Goal: Transaction & Acquisition: Subscribe to service/newsletter

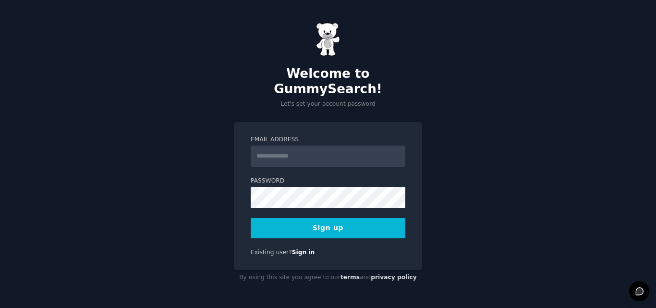
click at [282, 147] on input "Email Address" at bounding box center [328, 155] width 155 height 21
type input "**********"
click at [280, 221] on button "Sign up" at bounding box center [328, 228] width 155 height 20
click at [276, 218] on button "Sign up" at bounding box center [328, 228] width 155 height 20
click at [328, 221] on button "Sign up" at bounding box center [328, 228] width 155 height 20
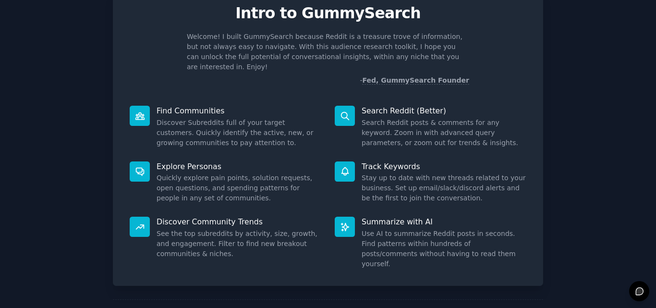
scroll to position [68, 0]
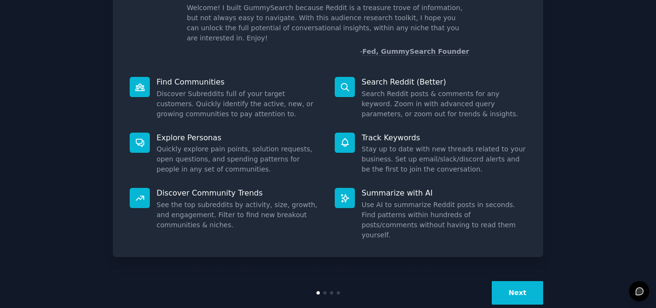
click at [512, 281] on button "Next" at bounding box center [516, 293] width 51 height 24
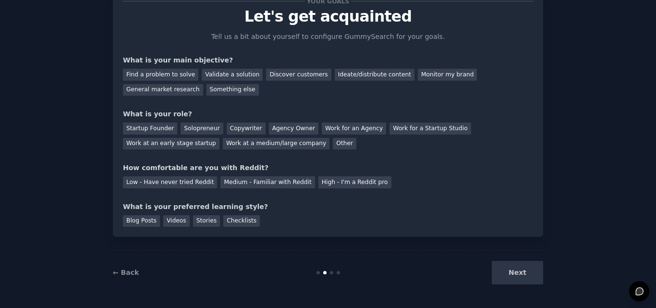
scroll to position [36, 0]
click at [508, 271] on div "Next" at bounding box center [471, 273] width 144 height 24
click at [518, 271] on div "Next" at bounding box center [471, 273] width 144 height 24
click at [511, 272] on div "Next" at bounding box center [471, 273] width 144 height 24
click at [144, 74] on div "Find a problem to solve" at bounding box center [160, 75] width 75 height 12
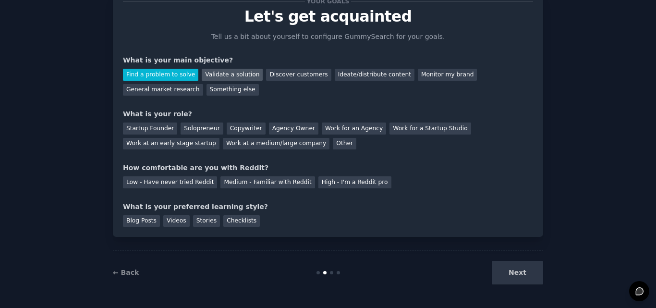
click at [221, 73] on div "Validate a solution" at bounding box center [232, 75] width 61 height 12
click at [155, 71] on div "Find a problem to solve" at bounding box center [160, 75] width 75 height 12
click at [506, 272] on div "Next" at bounding box center [471, 273] width 144 height 24
click at [223, 144] on div "Work at a medium/large company" at bounding box center [276, 144] width 107 height 12
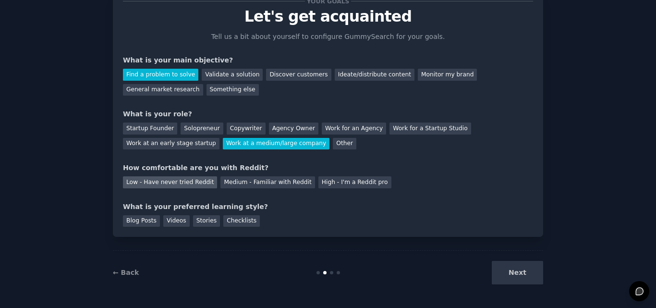
click at [180, 180] on div "Low - Have never tried Reddit" at bounding box center [170, 182] width 94 height 12
click at [135, 219] on div "Blog Posts" at bounding box center [141, 221] width 37 height 12
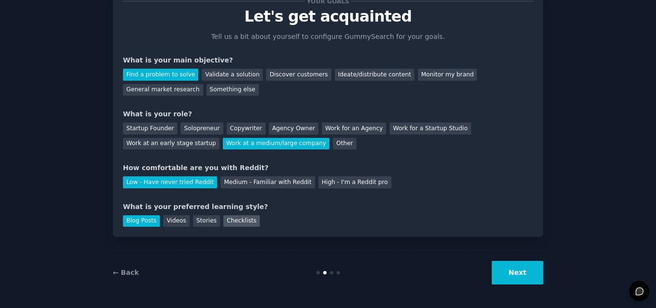
click at [233, 223] on div "Checklists" at bounding box center [241, 221] width 36 height 12
click at [508, 273] on button "Next" at bounding box center [516, 273] width 51 height 24
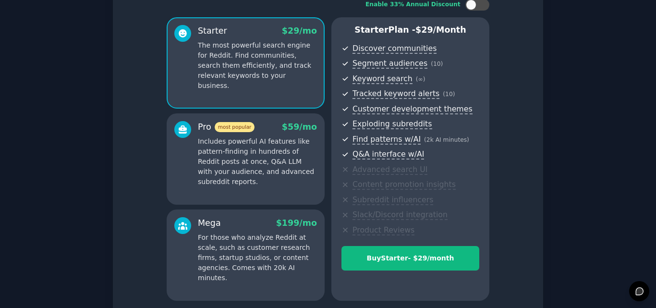
scroll to position [84, 0]
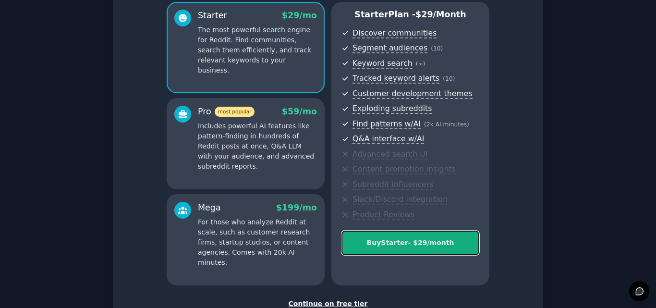
click at [390, 244] on div "Buy Starter - $ 29 /month" at bounding box center [410, 243] width 137 height 10
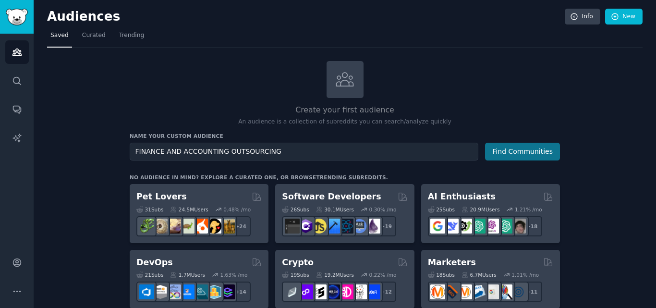
type input "FINANCE AND ACCOUNTING OUTSOURCING"
click at [522, 151] on button "Find Communities" at bounding box center [522, 152] width 75 height 18
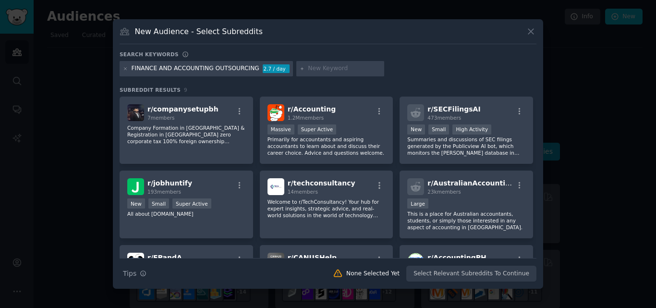
click at [528, 32] on icon at bounding box center [531, 31] width 10 height 10
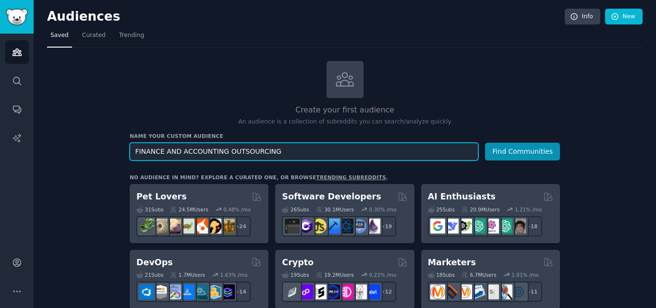
click at [223, 151] on input "FINANCE AND ACCOUNTING OUTSOURCING" at bounding box center [304, 152] width 348 height 18
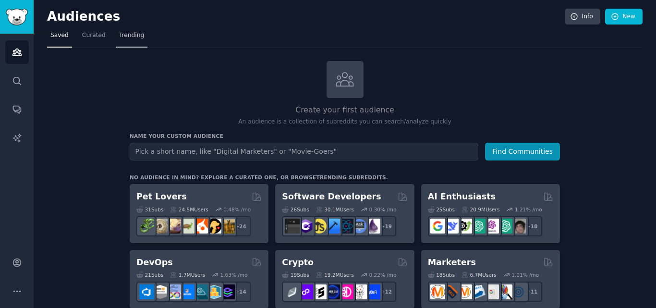
click at [133, 35] on span "Trending" at bounding box center [131, 35] width 25 height 9
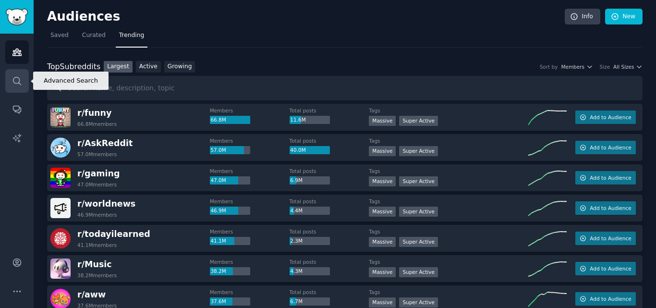
click at [15, 81] on icon "Sidebar" at bounding box center [17, 81] width 10 height 10
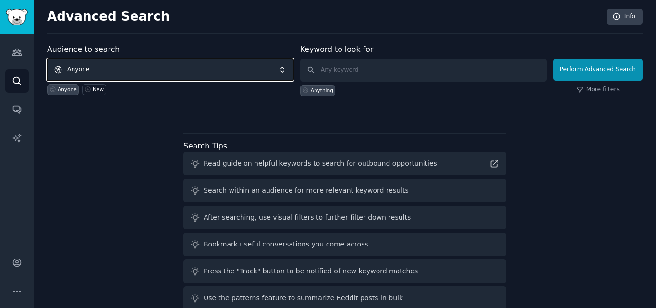
click at [94, 67] on span "Anyone" at bounding box center [170, 70] width 246 height 22
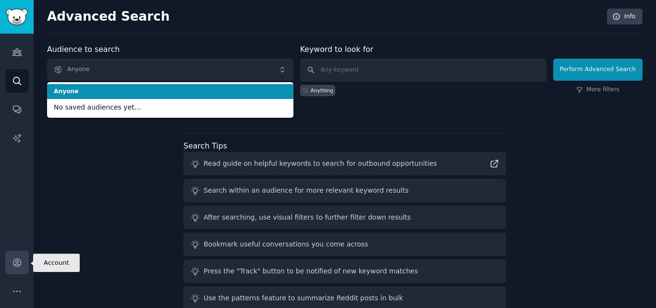
click at [15, 264] on icon "Sidebar" at bounding box center [17, 262] width 10 height 10
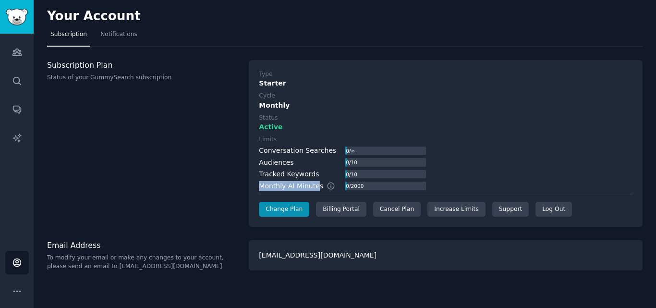
drag, startPoint x: 262, startPoint y: 185, endPoint x: 314, endPoint y: 189, distance: 52.5
click at [314, 189] on div "Monthly AI Minutes" at bounding box center [302, 186] width 86 height 10
drag, startPoint x: 264, startPoint y: 162, endPoint x: 293, endPoint y: 164, distance: 28.4
click at [293, 164] on div "Audiences 0 / 10" at bounding box center [342, 162] width 167 height 10
click at [270, 163] on div "Audiences" at bounding box center [276, 162] width 35 height 10
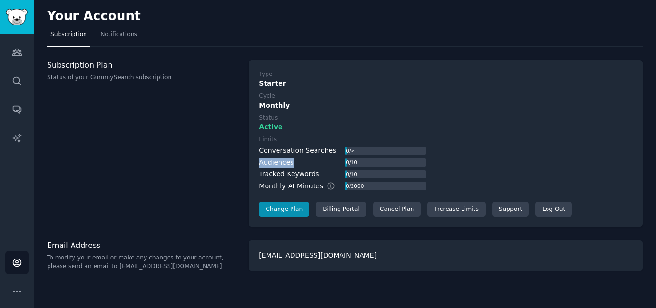
click at [270, 163] on div "Audiences" at bounding box center [276, 162] width 35 height 10
drag, startPoint x: 265, startPoint y: 176, endPoint x: 301, endPoint y: 175, distance: 35.5
click at [301, 175] on div "Tracked Keywords" at bounding box center [289, 174] width 60 height 10
drag, startPoint x: 265, startPoint y: 152, endPoint x: 314, endPoint y: 152, distance: 49.4
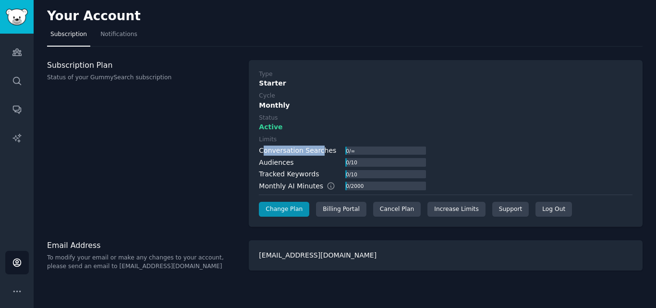
click at [314, 152] on div "Conversation Searches" at bounding box center [297, 150] width 77 height 10
click at [308, 148] on div "Conversation Searches" at bounding box center [297, 150] width 77 height 10
drag, startPoint x: 264, startPoint y: 165, endPoint x: 288, endPoint y: 165, distance: 24.0
click at [288, 165] on div "Audiences" at bounding box center [276, 162] width 35 height 10
drag, startPoint x: 265, startPoint y: 172, endPoint x: 307, endPoint y: 176, distance: 42.0
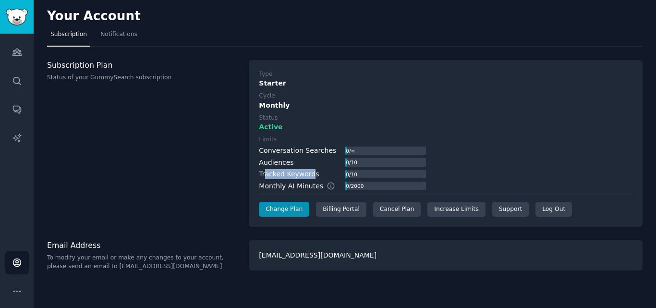
click at [307, 176] on div "Tracked Keywords" at bounding box center [289, 174] width 60 height 10
click at [280, 177] on div "Tracked Keywords" at bounding box center [289, 174] width 60 height 10
click at [273, 177] on div "Tracked Keywords" at bounding box center [289, 174] width 60 height 10
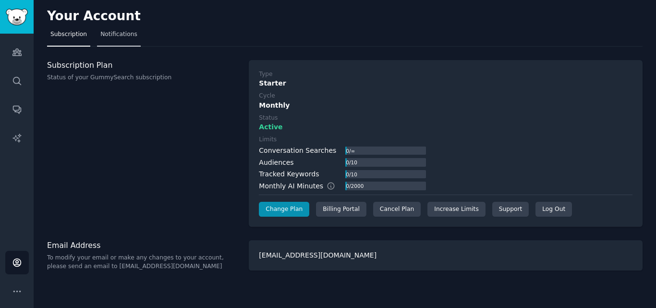
click at [124, 38] on span "Notifications" at bounding box center [118, 34] width 37 height 9
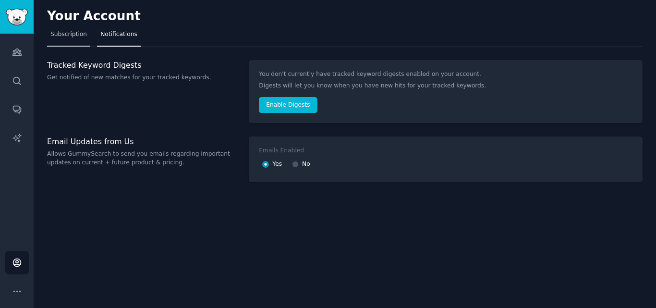
click at [81, 34] on span "Subscription" at bounding box center [68, 34] width 36 height 9
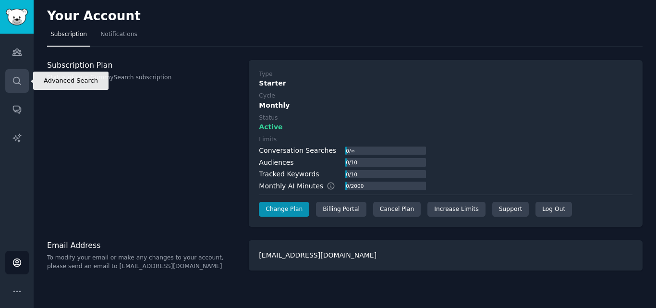
click at [21, 76] on icon "Sidebar" at bounding box center [17, 81] width 10 height 10
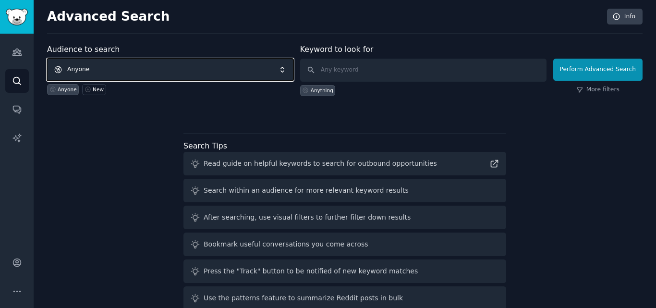
click at [94, 63] on span "Anyone" at bounding box center [170, 70] width 246 height 22
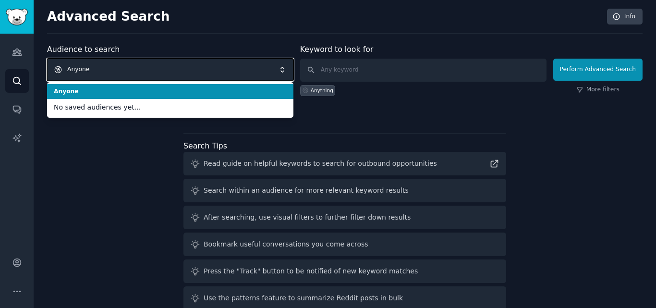
click at [89, 67] on span "Anyone" at bounding box center [170, 70] width 246 height 22
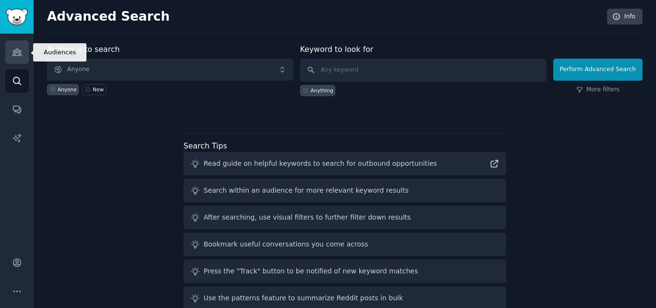
click at [13, 52] on icon "Sidebar" at bounding box center [17, 52] width 10 height 10
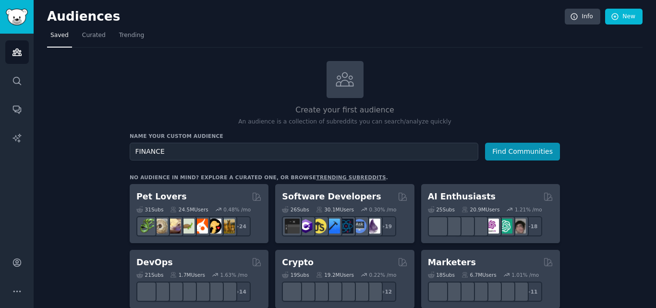
type input "FINANCE"
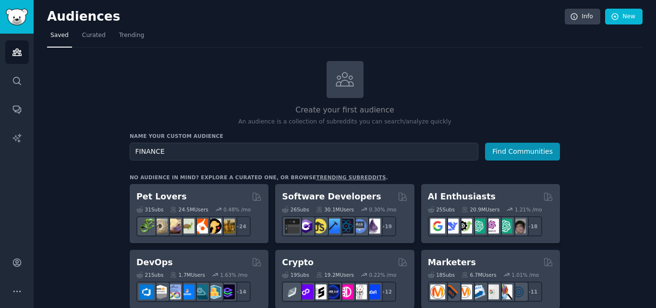
click at [485, 143] on button "Find Communities" at bounding box center [522, 152] width 75 height 18
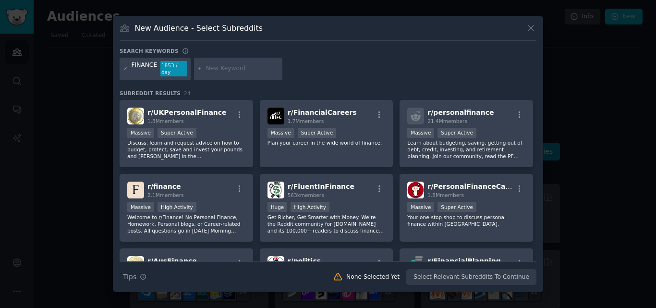
click at [529, 27] on icon at bounding box center [531, 28] width 10 height 10
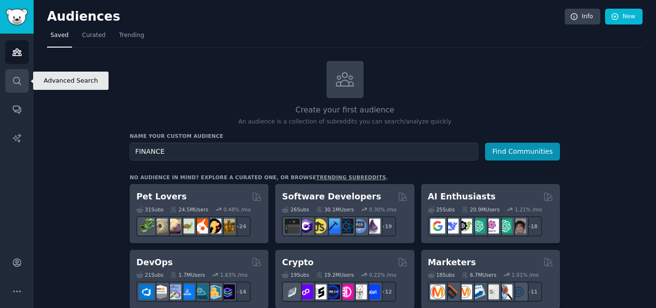
click at [16, 78] on icon "Sidebar" at bounding box center [17, 81] width 10 height 10
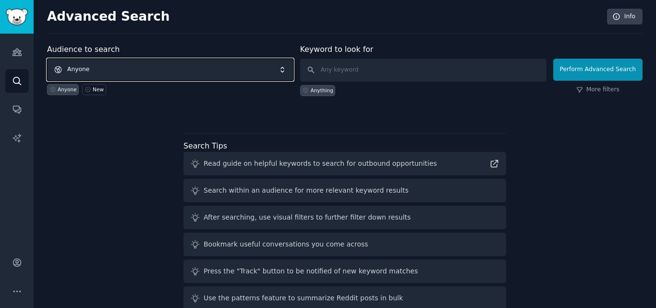
click at [86, 67] on span "Anyone" at bounding box center [170, 70] width 246 height 22
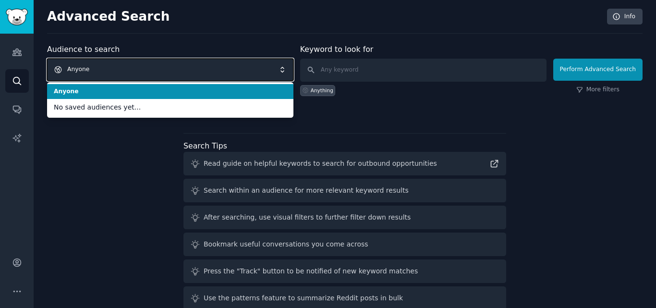
click at [86, 68] on span "Anyone" at bounding box center [170, 70] width 246 height 22
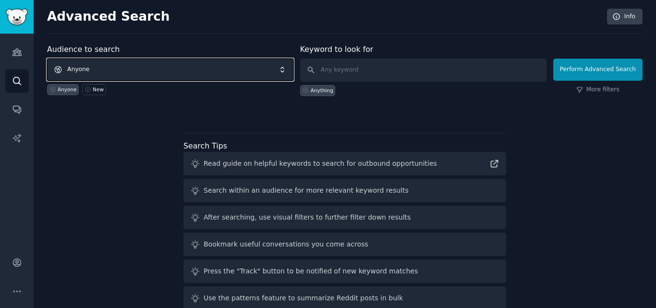
click at [104, 69] on span "Anyone" at bounding box center [170, 70] width 246 height 22
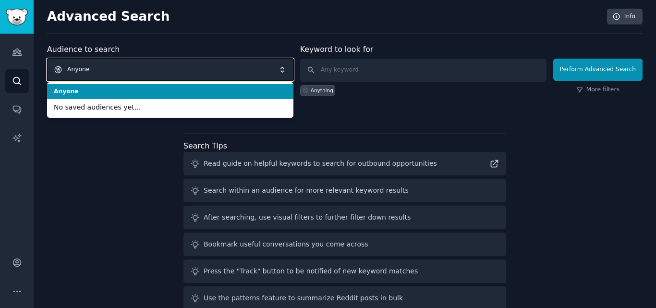
click at [104, 69] on span "Anyone" at bounding box center [170, 70] width 246 height 22
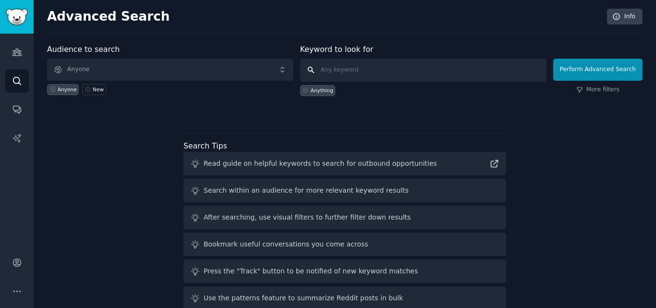
click at [345, 65] on input "text" at bounding box center [423, 70] width 246 height 23
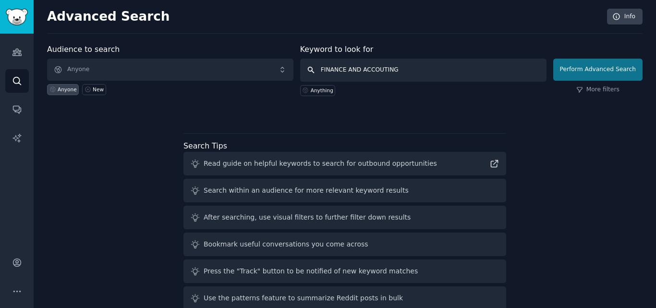
type input "FINANCE AND ACCOUTING"
click at [585, 68] on button "Perform Advanced Search" at bounding box center [597, 70] width 89 height 22
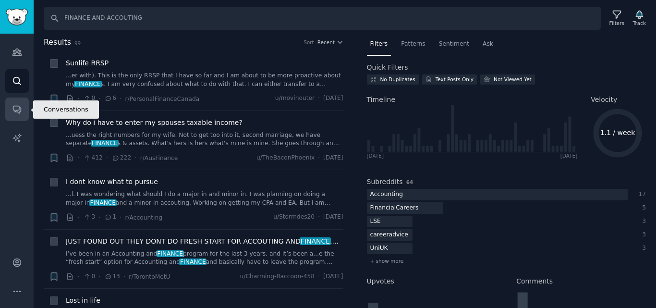
click at [11, 107] on link "Conversations" at bounding box center [17, 109] width 24 height 24
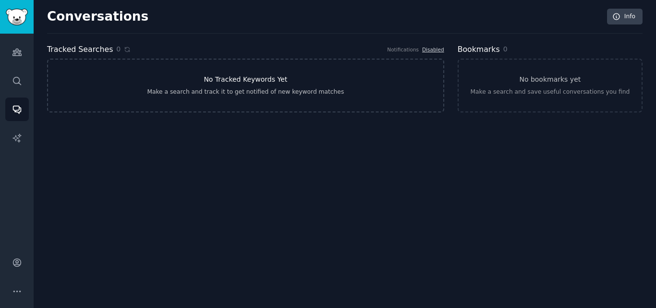
click at [233, 76] on h3 "No Tracked Keywords Yet" at bounding box center [246, 79] width 84 height 10
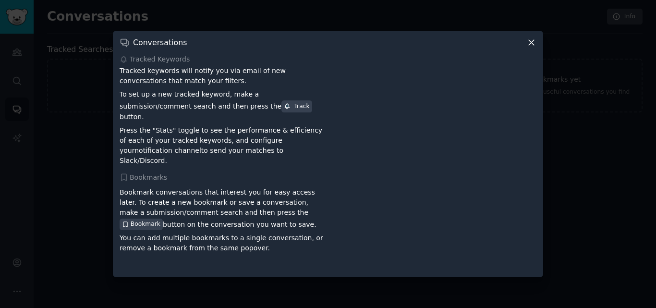
click at [536, 49] on div "Conversations Tracked Keywords Tracked keywords will notify you via email of ne…" at bounding box center [328, 154] width 430 height 246
click at [530, 48] on icon at bounding box center [531, 42] width 10 height 10
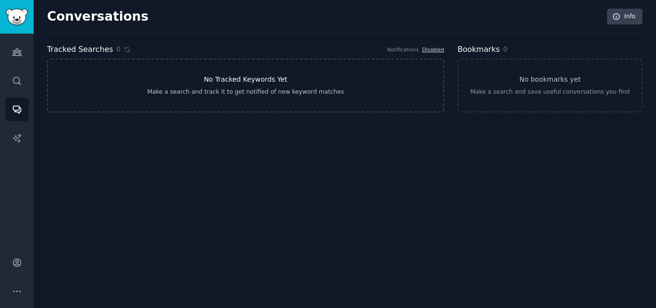
click at [225, 80] on h3 "No Tracked Keywords Yet" at bounding box center [246, 79] width 84 height 10
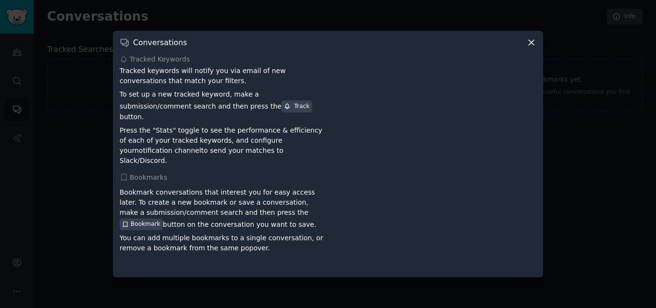
click at [530, 48] on icon at bounding box center [531, 42] width 10 height 10
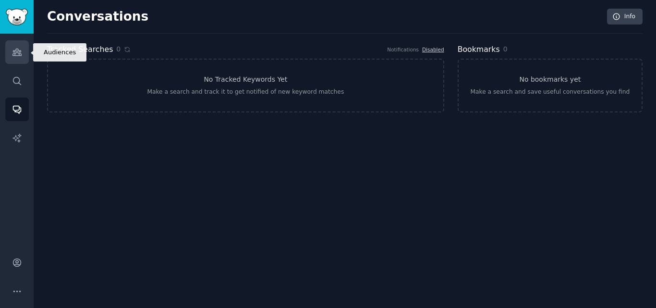
click at [14, 55] on icon "Sidebar" at bounding box center [16, 52] width 9 height 7
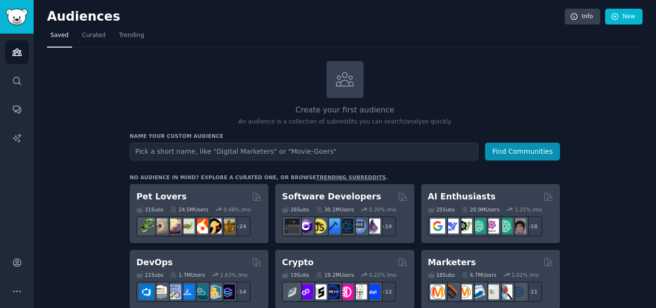
click at [173, 149] on input "text" at bounding box center [304, 152] width 348 height 18
click at [208, 149] on input "text" at bounding box center [304, 152] width 348 height 18
click at [316, 176] on link "trending subreddits" at bounding box center [351, 177] width 70 height 6
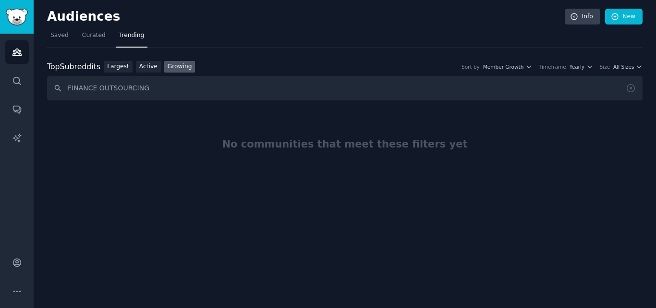
click at [118, 84] on input "FINANCE OUTSOURCING" at bounding box center [344, 88] width 595 height 24
type input "FINANCE"
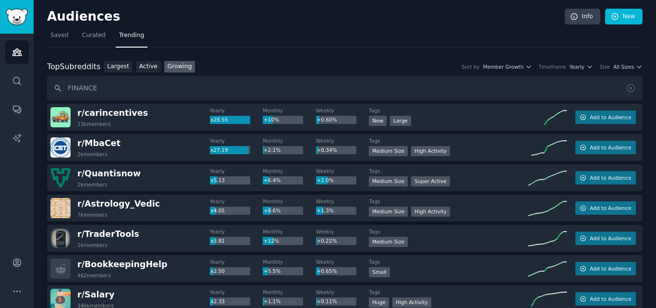
click at [87, 86] on input "FINANCE" at bounding box center [344, 88] width 595 height 24
type input "OUTSOURCE FINANCE"
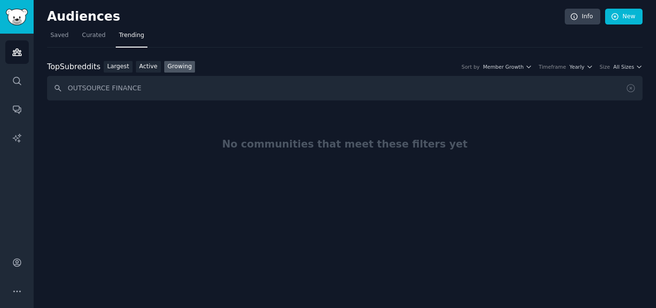
click at [108, 88] on input "OUTSOURCE FINANCE" at bounding box center [344, 88] width 595 height 24
click at [148, 87] on input "OUTSOURCE FINANCE" at bounding box center [344, 88] width 595 height 24
click at [85, 30] on link "Curated" at bounding box center [94, 38] width 30 height 20
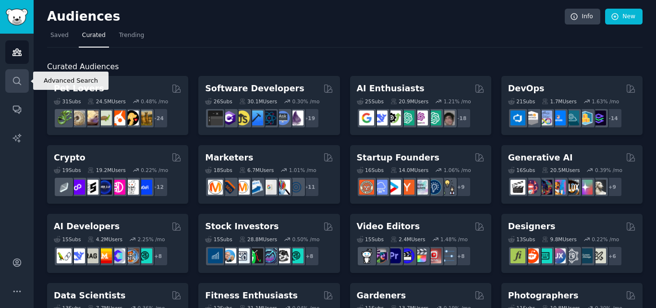
click at [14, 76] on icon "Sidebar" at bounding box center [17, 81] width 10 height 10
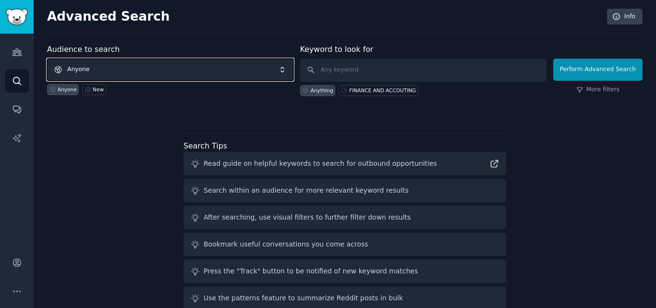
click at [94, 68] on span "Anyone" at bounding box center [170, 70] width 246 height 22
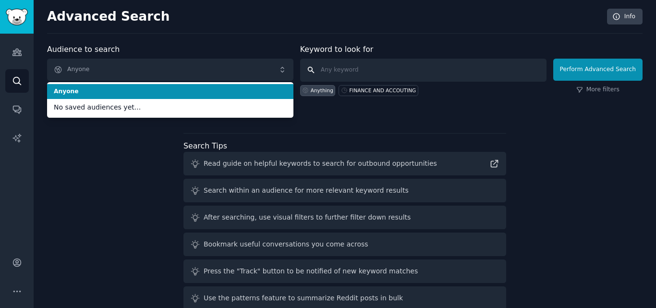
click at [357, 67] on input "text" at bounding box center [423, 70] width 246 height 23
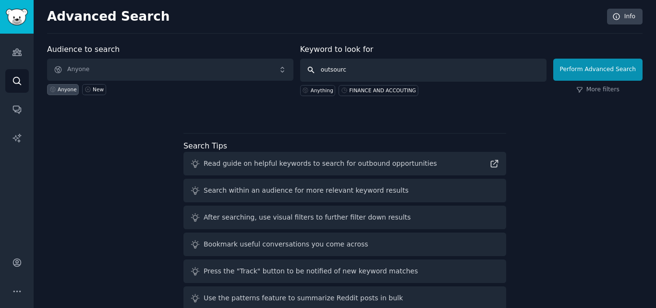
type input "outsource"
click button "Perform Advanced Search" at bounding box center [597, 70] width 89 height 22
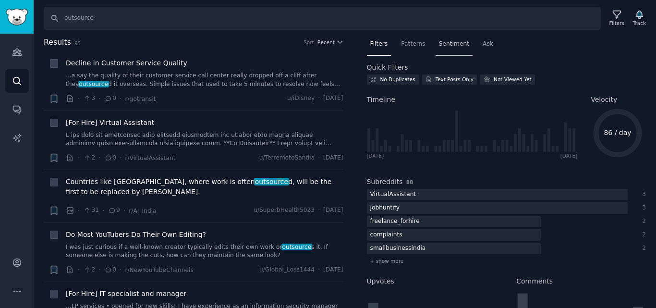
click at [447, 43] on span "Sentiment" at bounding box center [454, 44] width 30 height 9
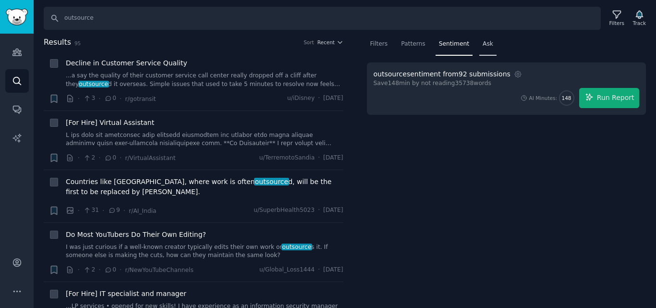
click at [479, 45] on div "Ask" at bounding box center [487, 46] width 17 height 20
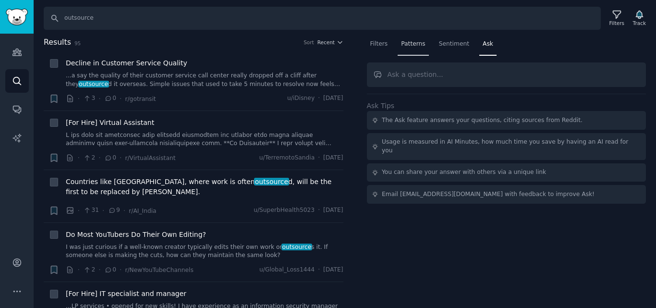
click at [419, 43] on span "Patterns" at bounding box center [413, 44] width 24 height 9
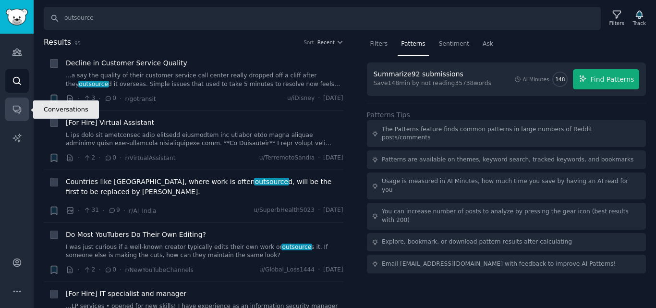
click at [13, 112] on icon "Sidebar" at bounding box center [17, 109] width 10 height 10
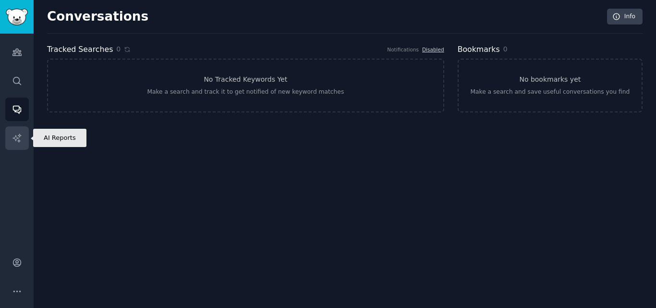
click at [13, 138] on icon "Sidebar" at bounding box center [16, 137] width 8 height 8
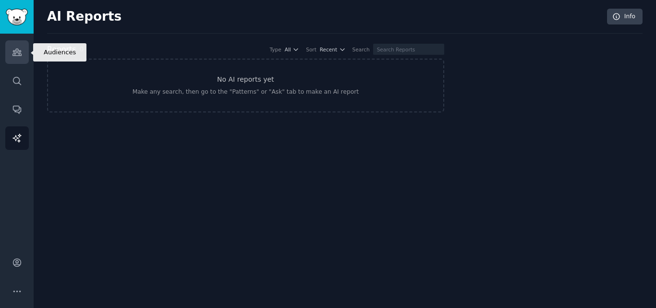
click at [17, 52] on icon "Sidebar" at bounding box center [16, 52] width 9 height 7
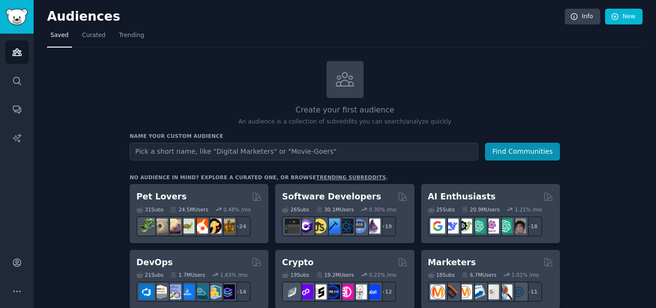
click at [150, 153] on input "text" at bounding box center [304, 152] width 348 height 18
click at [18, 84] on icon "Sidebar" at bounding box center [17, 81] width 10 height 10
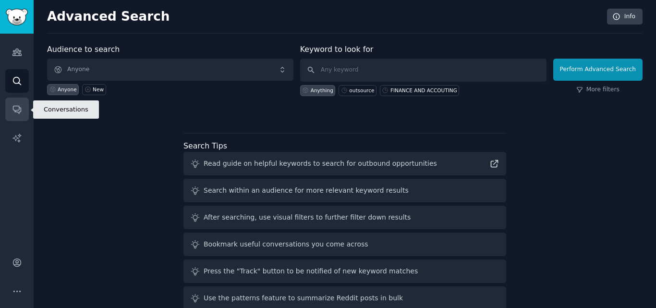
click at [17, 110] on icon "Sidebar" at bounding box center [17, 110] width 8 height 8
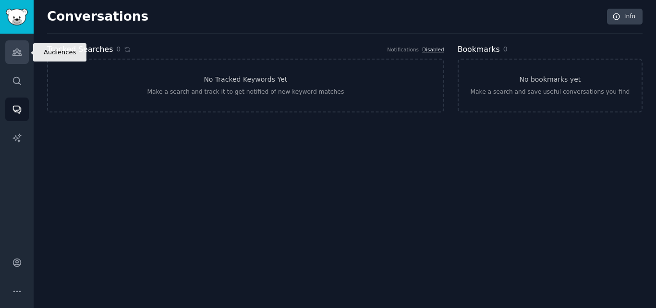
click at [11, 52] on link "Audiences" at bounding box center [17, 52] width 24 height 24
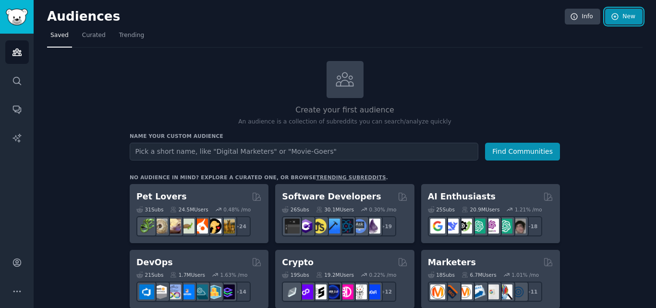
click at [632, 20] on link "New" at bounding box center [623, 17] width 37 height 16
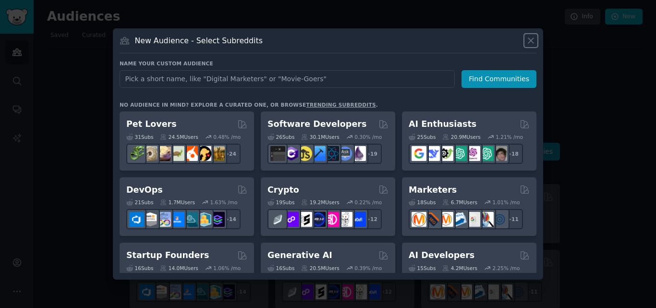
click at [532, 39] on icon at bounding box center [530, 40] width 5 height 5
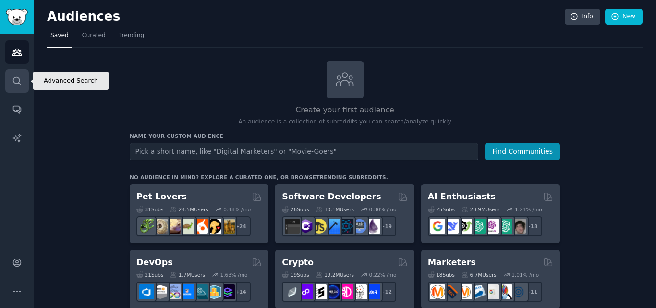
click at [16, 82] on icon "Sidebar" at bounding box center [17, 81] width 10 height 10
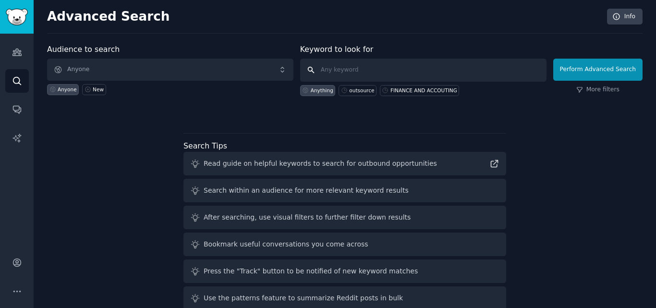
click at [338, 69] on input "text" at bounding box center [423, 70] width 246 height 23
click at [320, 88] on div "Anything" at bounding box center [322, 90] width 23 height 7
click at [420, 85] on div "FINANCE AND ACCOUTING" at bounding box center [419, 90] width 79 height 11
type input "FINANCE AND ACCOUTING"
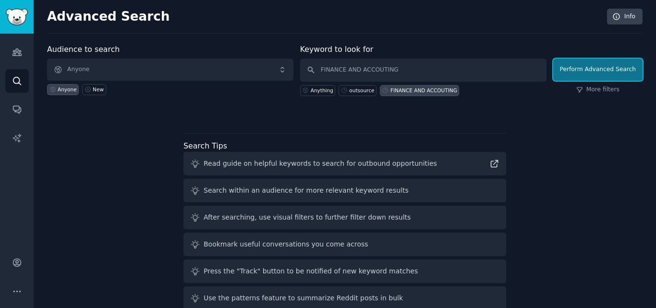
click at [583, 74] on button "Perform Advanced Search" at bounding box center [597, 70] width 89 height 22
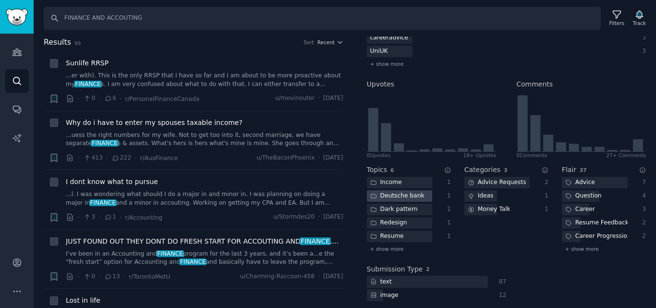
scroll to position [202, 0]
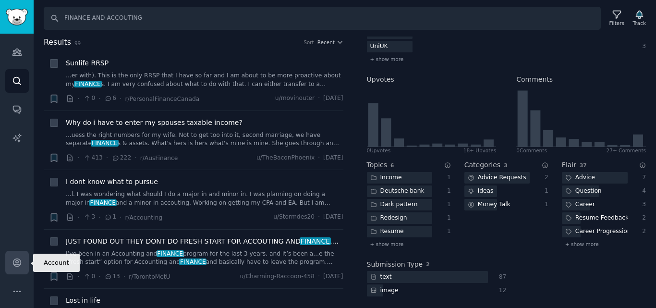
click at [15, 256] on link "Account" at bounding box center [17, 263] width 24 height 24
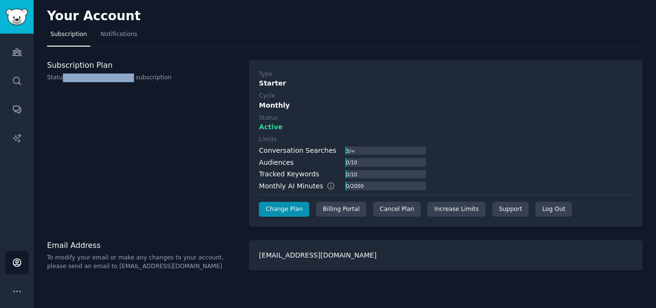
drag, startPoint x: 61, startPoint y: 78, endPoint x: 123, endPoint y: 78, distance: 61.9
click at [123, 78] on p "Status of your GummySearch subscription" at bounding box center [143, 77] width 192 height 9
click at [89, 108] on div "Subscription Plan Status of your GummySearch subscription" at bounding box center [143, 143] width 192 height 167
click at [274, 164] on div "Audiences" at bounding box center [276, 162] width 35 height 10
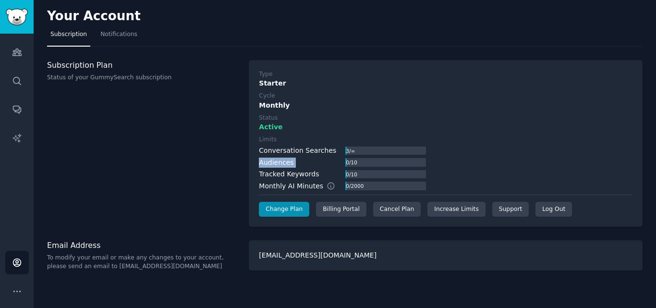
click at [274, 164] on div "Audiences" at bounding box center [276, 162] width 35 height 10
click at [275, 152] on div "Conversation Searches" at bounding box center [297, 150] width 77 height 10
drag, startPoint x: 264, startPoint y: 185, endPoint x: 345, endPoint y: 190, distance: 80.3
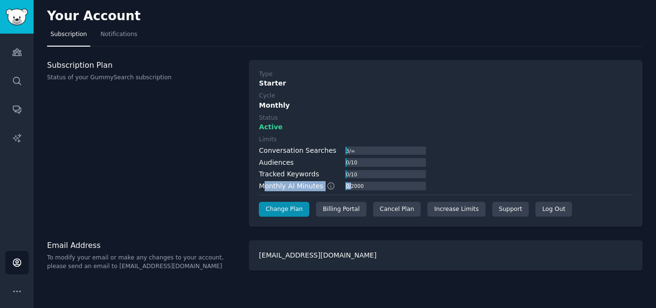
click at [345, 190] on div "Monthly AI Minutes 0 / 2000" at bounding box center [342, 186] width 167 height 10
click at [110, 259] on p "To modify your email or make any changes to your account, please send an email …" at bounding box center [143, 261] width 192 height 17
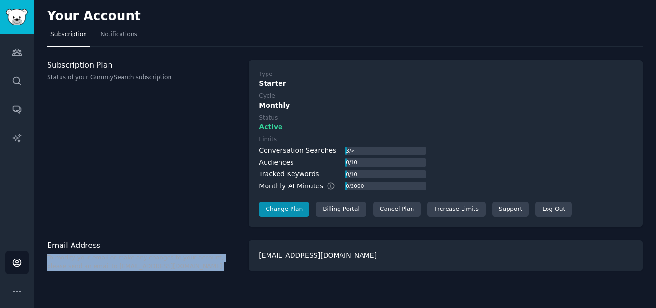
click at [110, 259] on p "To modify your email or make any changes to your account, please send an email …" at bounding box center [143, 261] width 192 height 17
click at [118, 262] on p "To modify your email or make any changes to your account, please send an email …" at bounding box center [143, 261] width 192 height 17
drag, startPoint x: 146, startPoint y: 265, endPoint x: 44, endPoint y: 246, distance: 104.5
click at [44, 246] on div "Your Account Subscription Notifications Subscription Plan Status of your GummyS…" at bounding box center [345, 154] width 622 height 308
click at [48, 243] on h3 "Email Address" at bounding box center [143, 245] width 192 height 10
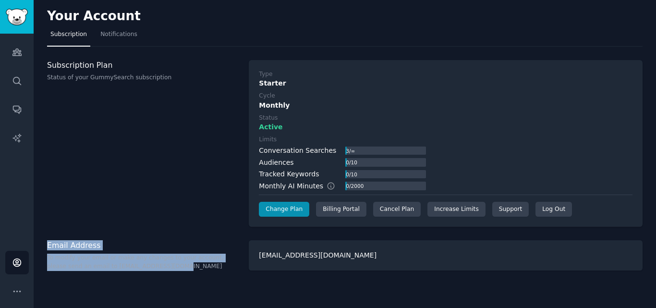
click at [48, 244] on h3 "Email Address" at bounding box center [143, 245] width 192 height 10
drag, startPoint x: 48, startPoint y: 244, endPoint x: 149, endPoint y: 270, distance: 104.0
click at [149, 270] on div "Email Address To modify your email or make any changes to your account, please …" at bounding box center [143, 255] width 192 height 30
click at [138, 260] on p "To modify your email or make any changes to your account, please send an email …" at bounding box center [143, 261] width 192 height 17
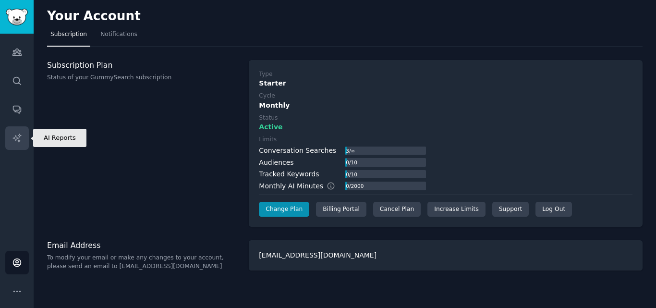
click at [13, 133] on icon "Sidebar" at bounding box center [17, 138] width 10 height 10
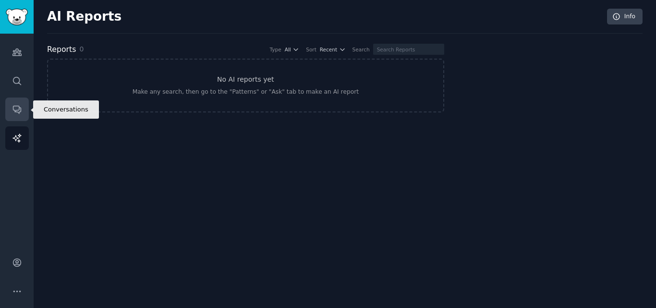
click at [11, 112] on link "Conversations" at bounding box center [17, 109] width 24 height 24
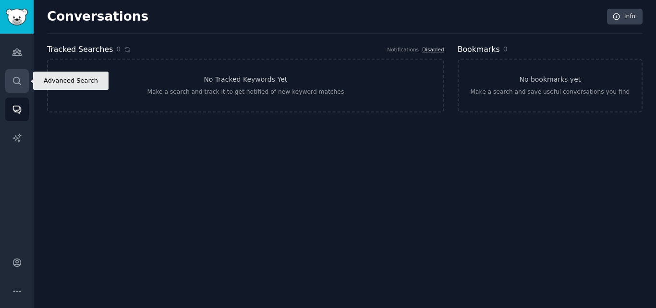
click at [16, 84] on icon "Sidebar" at bounding box center [17, 81] width 10 height 10
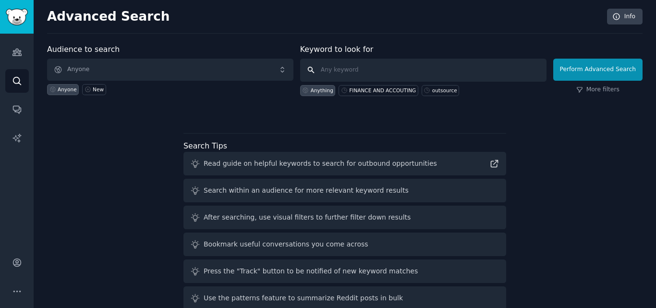
click at [341, 67] on input "text" at bounding box center [423, 70] width 246 height 23
click at [18, 57] on link "Audiences" at bounding box center [17, 52] width 24 height 24
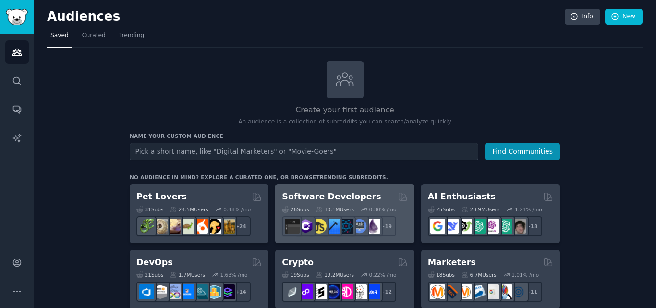
click at [311, 191] on h2 "Software Developers" at bounding box center [331, 197] width 99 height 12
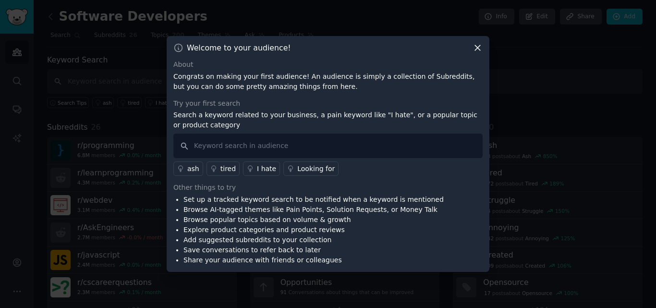
click at [474, 47] on icon at bounding box center [477, 48] width 10 height 10
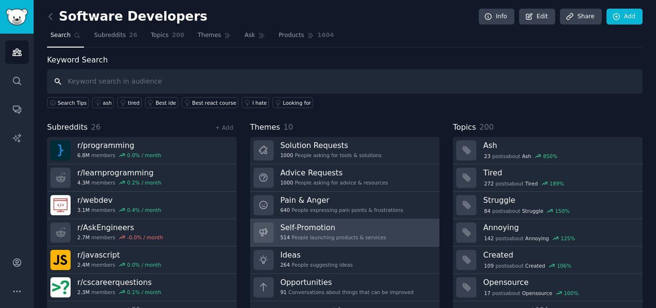
scroll to position [24, 0]
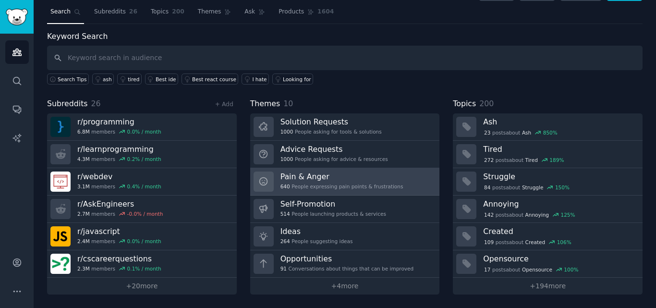
click at [290, 172] on h3 "Pain & Anger" at bounding box center [341, 176] width 123 height 10
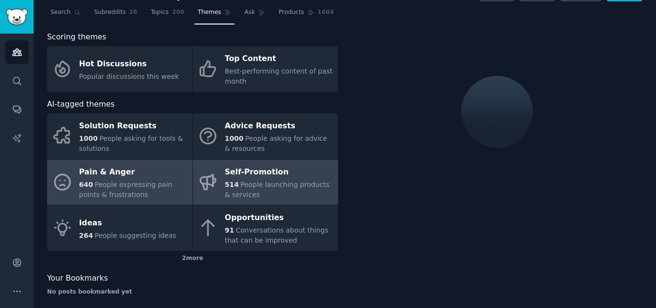
scroll to position [24, 0]
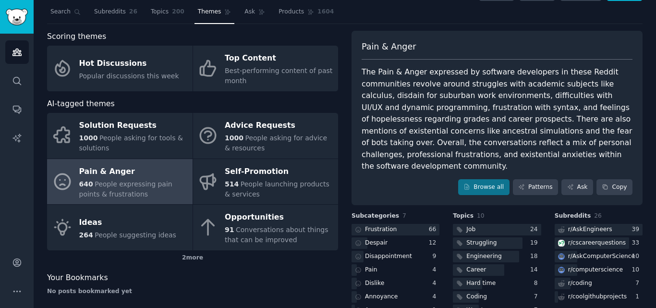
click at [441, 114] on div "The Pain & Anger expressed by software developers in these Reddit communities r…" at bounding box center [496, 119] width 271 height 106
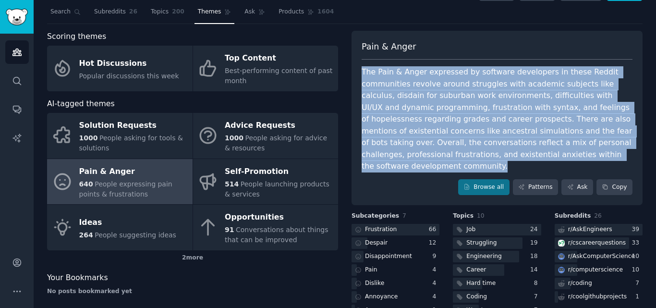
click at [441, 114] on div "The Pain & Anger expressed by software developers in these Reddit communities r…" at bounding box center [496, 119] width 271 height 106
click at [407, 105] on div "The Pain & Anger expressed by software developers in these Reddit communities r…" at bounding box center [496, 119] width 271 height 106
drag, startPoint x: 361, startPoint y: 72, endPoint x: 555, endPoint y: 151, distance: 209.5
click at [555, 151] on div "The Pain & Anger expressed by software developers in these Reddit communities r…" at bounding box center [496, 119] width 271 height 106
click at [492, 135] on div "The Pain & Anger expressed by software developers in these Reddit communities r…" at bounding box center [496, 119] width 271 height 106
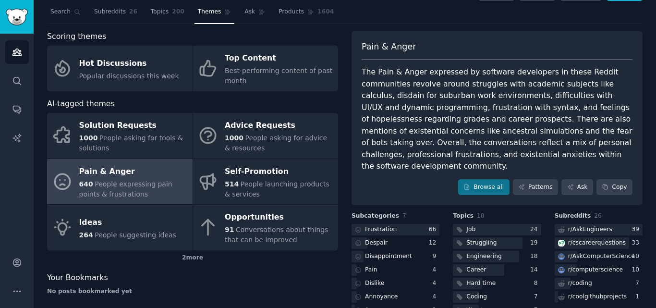
click at [467, 119] on div "The Pain & Anger expressed by software developers in these Reddit communities r…" at bounding box center [496, 119] width 271 height 106
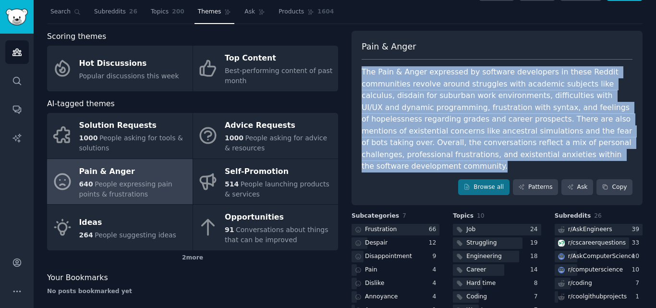
click at [467, 119] on div "The Pain & Anger expressed by software developers in these Reddit communities r…" at bounding box center [496, 119] width 271 height 106
click at [454, 120] on div "The Pain & Anger expressed by software developers in these Reddit communities r…" at bounding box center [496, 119] width 271 height 106
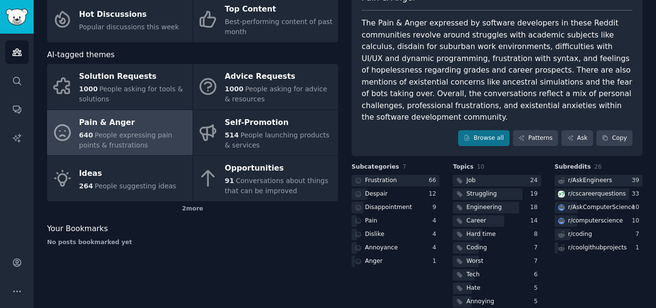
scroll to position [75, 0]
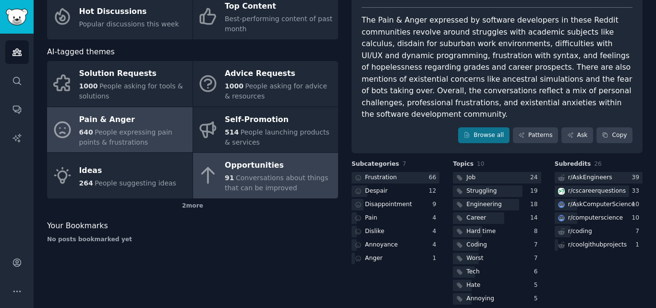
click at [252, 168] on div "Opportunities" at bounding box center [279, 165] width 108 height 15
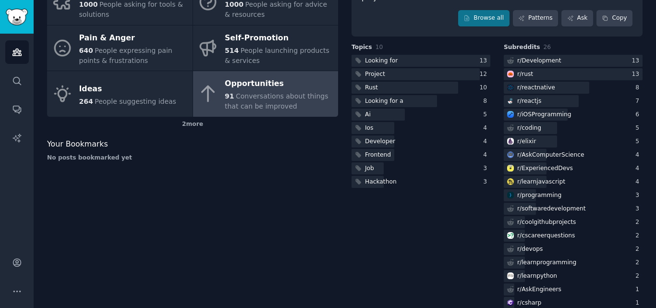
scroll to position [167, 0]
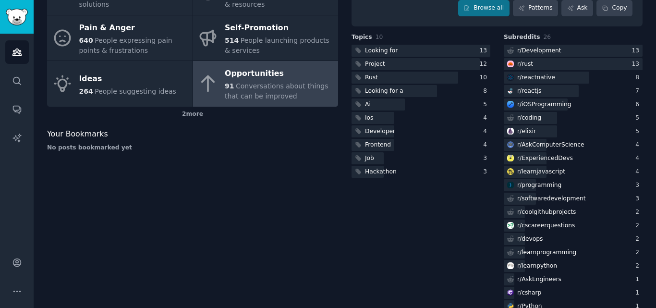
click at [74, 133] on span "Your Bookmarks" at bounding box center [77, 134] width 61 height 12
click at [51, 138] on span "Your Bookmarks" at bounding box center [77, 134] width 61 height 12
drag, startPoint x: 48, startPoint y: 135, endPoint x: 121, endPoint y: 144, distance: 74.0
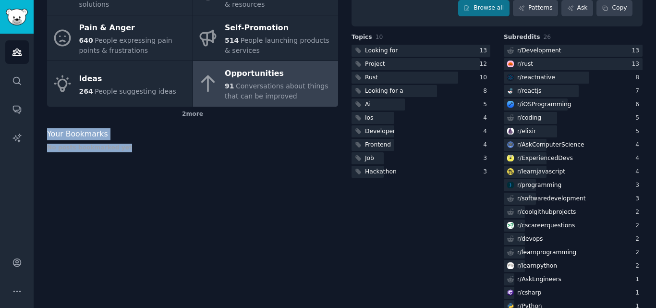
click at [121, 144] on div "Your Bookmarks No posts bookmarked yet" at bounding box center [192, 140] width 291 height 24
click at [102, 148] on div "No posts bookmarked yet" at bounding box center [192, 148] width 291 height 9
click at [80, 135] on span "Your Bookmarks" at bounding box center [77, 134] width 61 height 12
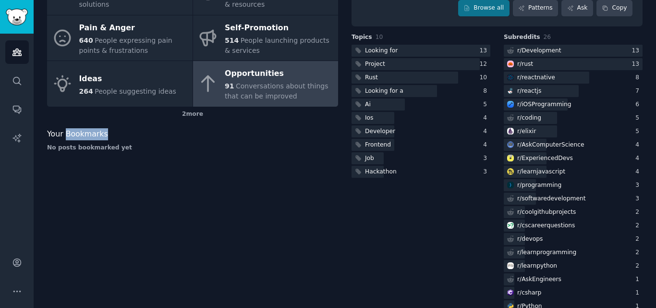
click at [80, 135] on span "Your Bookmarks" at bounding box center [77, 134] width 61 height 12
click at [64, 136] on span "Your Bookmarks" at bounding box center [77, 134] width 61 height 12
drag, startPoint x: 48, startPoint y: 133, endPoint x: 119, endPoint y: 145, distance: 72.1
click at [119, 145] on div "Your Bookmarks No posts bookmarked yet" at bounding box center [192, 140] width 291 height 24
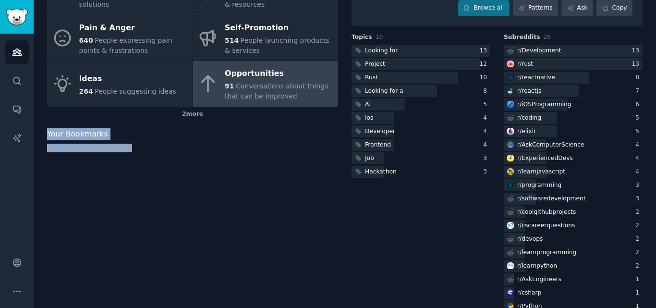
click at [112, 148] on div "No posts bookmarked yet" at bounding box center [192, 148] width 291 height 9
drag, startPoint x: 121, startPoint y: 148, endPoint x: 48, endPoint y: 137, distance: 74.3
click at [45, 138] on div "Software Developers Info Edit Share Add Search Subreddits 26 Topics 200 Themes …" at bounding box center [345, 100] width 622 height 534
click at [51, 135] on span "Your Bookmarks" at bounding box center [77, 134] width 61 height 12
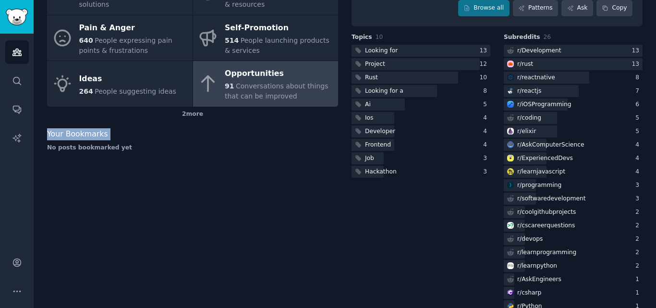
click at [51, 135] on span "Your Bookmarks" at bounding box center [77, 134] width 61 height 12
click at [66, 147] on div "No posts bookmarked yet" at bounding box center [192, 148] width 291 height 9
click at [75, 133] on span "Your Bookmarks" at bounding box center [77, 134] width 61 height 12
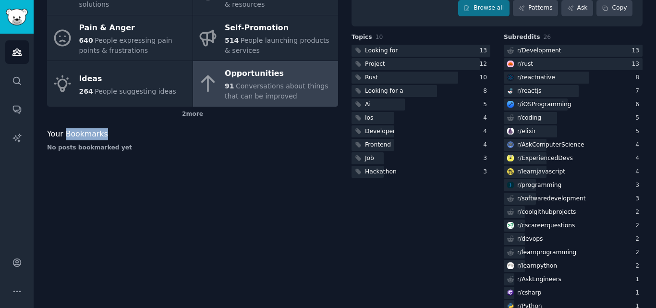
click at [75, 133] on span "Your Bookmarks" at bounding box center [77, 134] width 61 height 12
click at [66, 136] on span "Your Bookmarks" at bounding box center [77, 134] width 61 height 12
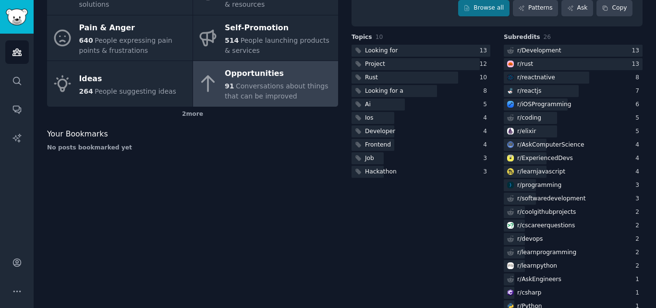
click at [74, 148] on div "No posts bookmarked yet" at bounding box center [192, 148] width 291 height 9
click at [73, 137] on span "Your Bookmarks" at bounding box center [77, 134] width 61 height 12
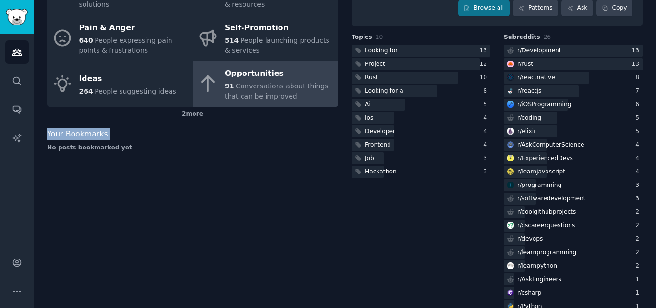
click at [73, 137] on span "Your Bookmarks" at bounding box center [77, 134] width 61 height 12
click at [65, 137] on span "Your Bookmarks" at bounding box center [77, 134] width 61 height 12
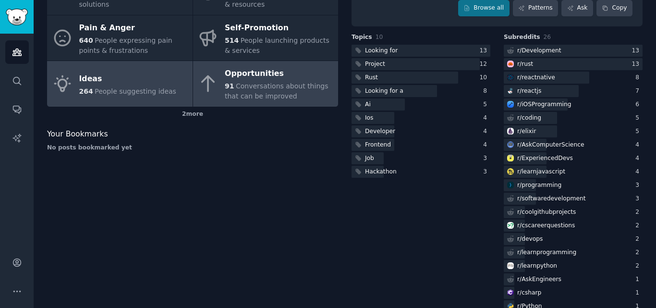
click at [84, 86] on div "264 People suggesting ideas" at bounding box center [127, 91] width 97 height 10
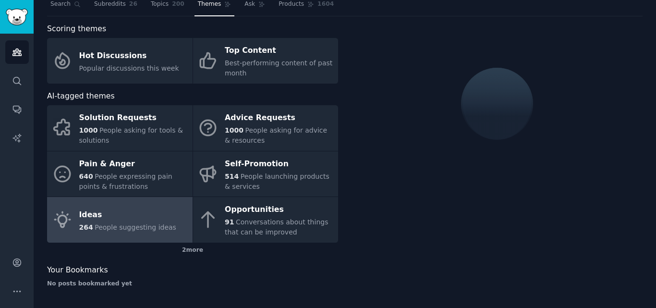
scroll to position [64, 0]
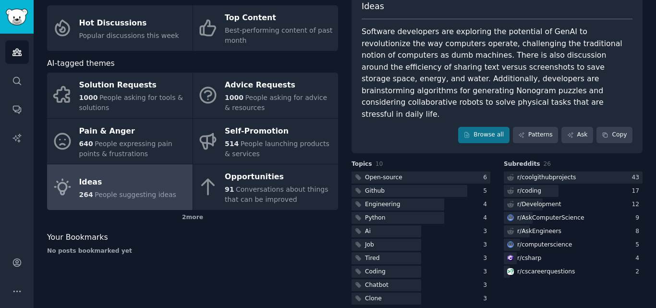
click at [441, 76] on div "Software developers are exploring the potential of GenAI to revolutionize the w…" at bounding box center [496, 73] width 271 height 94
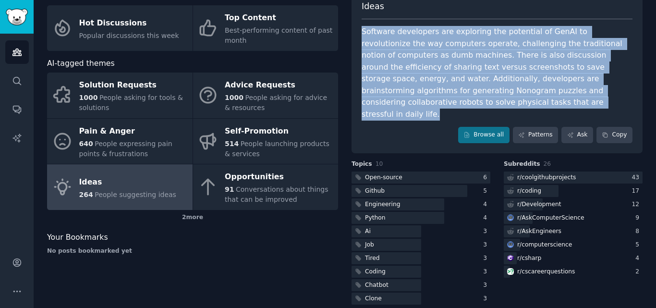
click at [441, 76] on div "Software developers are exploring the potential of GenAI to revolutionize the w…" at bounding box center [496, 73] width 271 height 94
click at [401, 67] on div "Software developers are exploring the potential of GenAI to revolutionize the w…" at bounding box center [496, 73] width 271 height 94
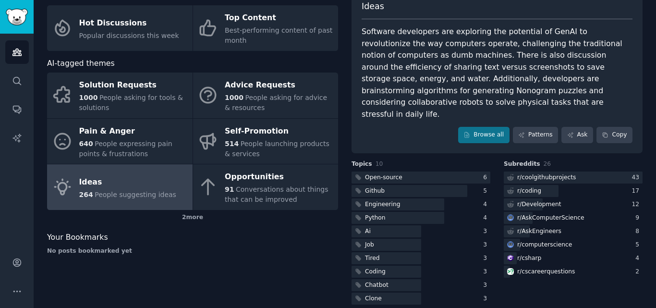
drag, startPoint x: 382, startPoint y: 62, endPoint x: 359, endPoint y: 32, distance: 38.4
click at [382, 62] on div "Software developers are exploring the potential of GenAI to revolutionize the w…" at bounding box center [496, 73] width 271 height 94
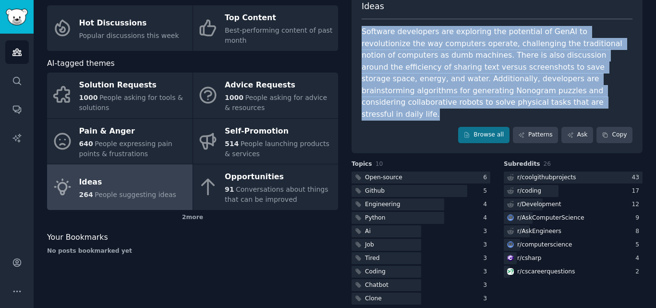
drag, startPoint x: 360, startPoint y: 30, endPoint x: 375, endPoint y: 98, distance: 69.7
click at [375, 98] on div "Software developers are exploring the potential of GenAI to revolutionize the w…" at bounding box center [496, 73] width 271 height 94
click at [387, 84] on div "Software developers are exploring the potential of GenAI to revolutionize the w…" at bounding box center [496, 73] width 271 height 94
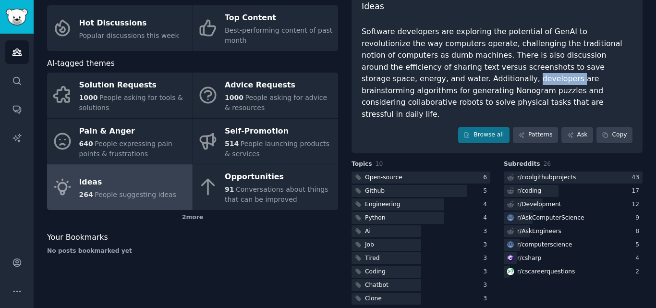
click at [387, 84] on div "Software developers are exploring the potential of GenAI to revolutionize the w…" at bounding box center [496, 73] width 271 height 94
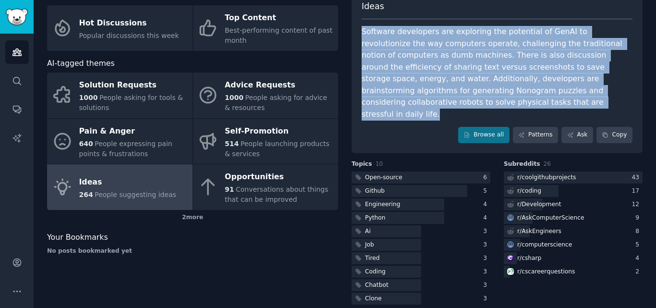
click at [387, 84] on div "Software developers are exploring the potential of GenAI to revolutionize the w…" at bounding box center [496, 73] width 271 height 94
click at [383, 67] on div "Software developers are exploring the potential of GenAI to revolutionize the w…" at bounding box center [496, 73] width 271 height 94
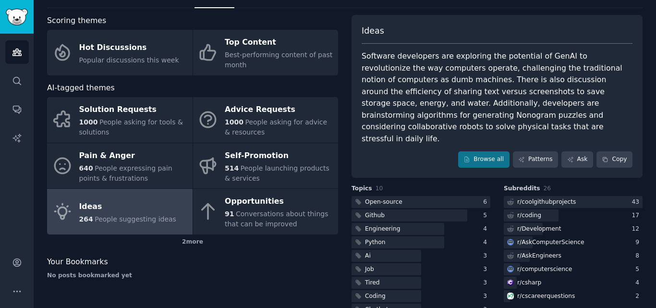
scroll to position [0, 0]
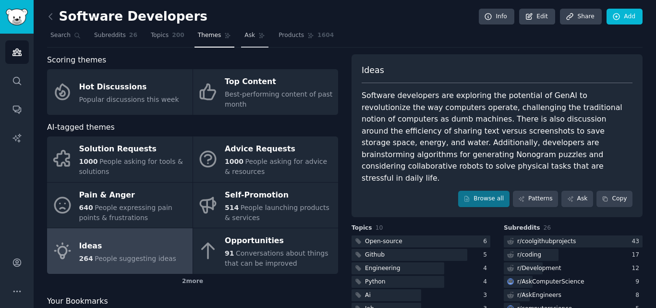
click at [244, 35] on span "Ask" at bounding box center [249, 35] width 11 height 9
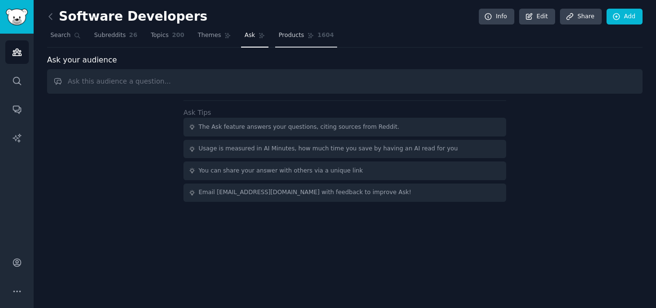
click at [278, 33] on span "Products" at bounding box center [290, 35] width 25 height 9
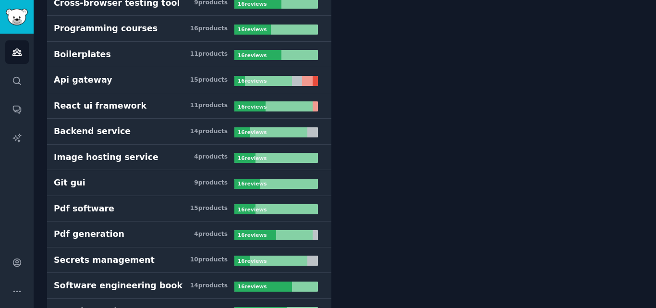
scroll to position [5280, 0]
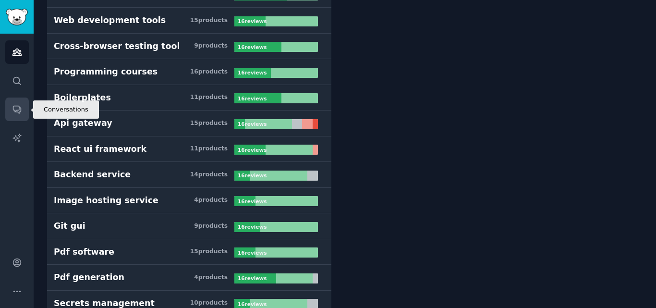
click at [12, 114] on icon "Sidebar" at bounding box center [17, 109] width 10 height 10
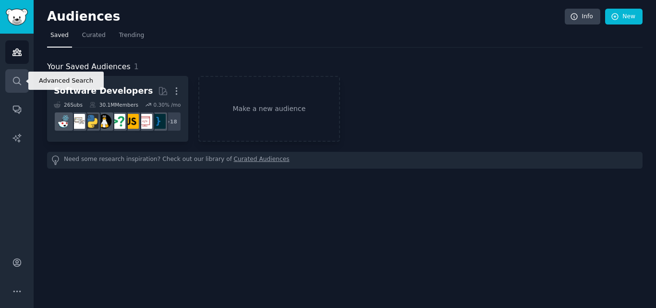
click at [11, 78] on link "Search" at bounding box center [17, 81] width 24 height 24
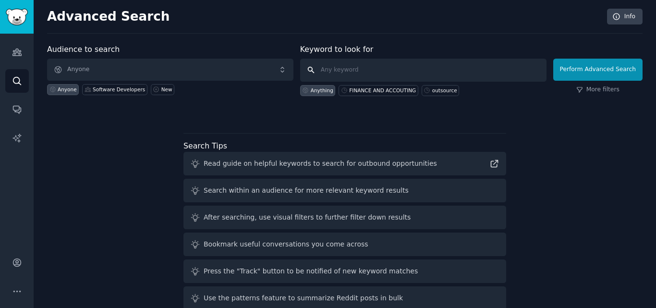
click at [331, 67] on input "text" at bounding box center [423, 70] width 246 height 23
click at [17, 54] on icon "Sidebar" at bounding box center [17, 52] width 10 height 10
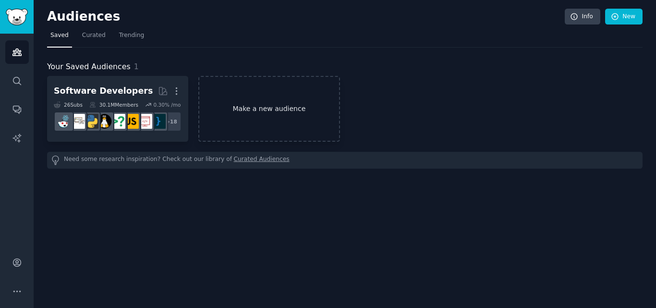
click at [273, 108] on link "Make a new audience" at bounding box center [268, 109] width 141 height 66
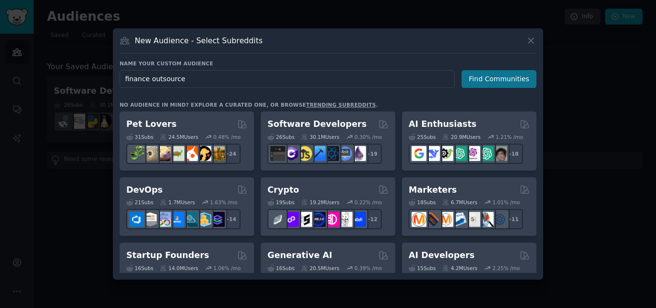
type input "finance outsource"
click at [480, 76] on button "Find Communities" at bounding box center [498, 79] width 75 height 18
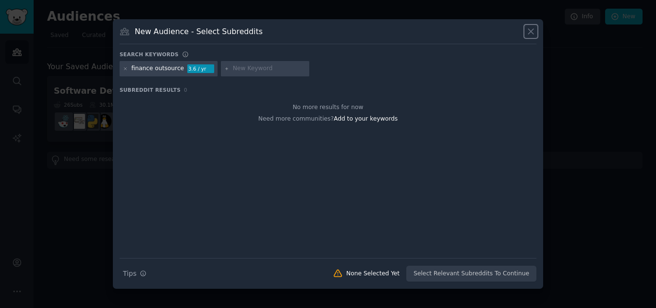
click at [532, 28] on icon at bounding box center [531, 31] width 10 height 10
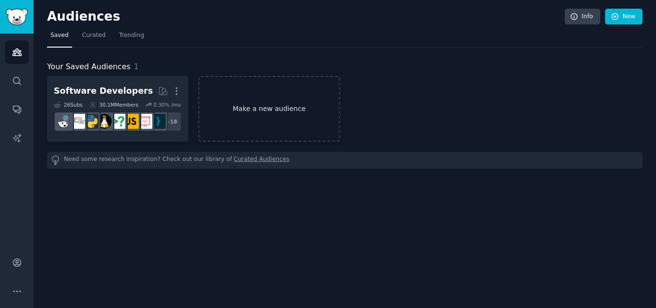
click at [253, 109] on link "Make a new audience" at bounding box center [268, 109] width 141 height 66
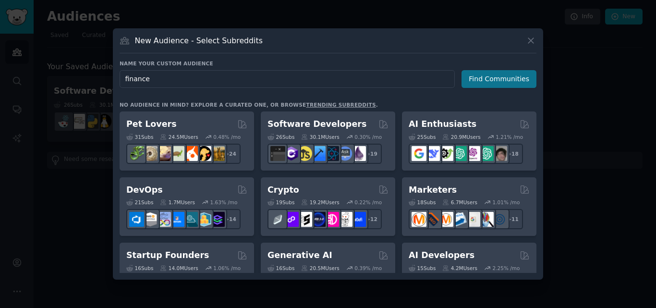
type input "finance"
click at [496, 79] on button "Find Communities" at bounding box center [498, 79] width 75 height 18
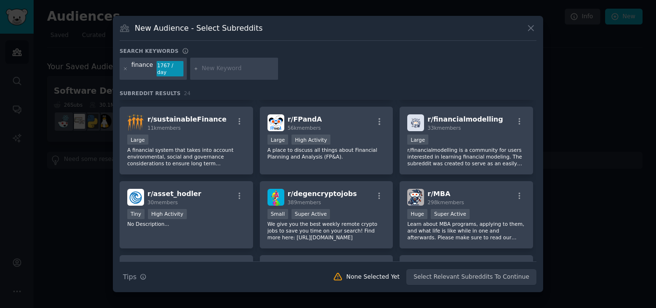
scroll to position [363, 0]
click at [528, 31] on icon at bounding box center [531, 28] width 10 height 10
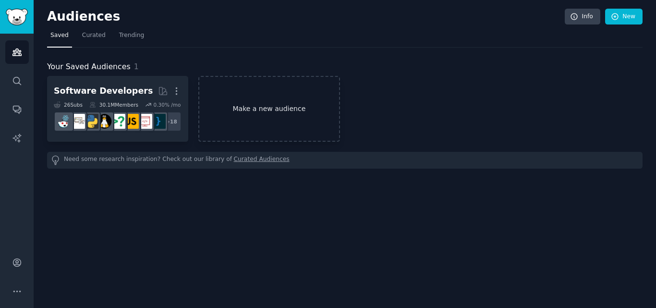
click at [267, 112] on link "Make a new audience" at bounding box center [268, 109] width 141 height 66
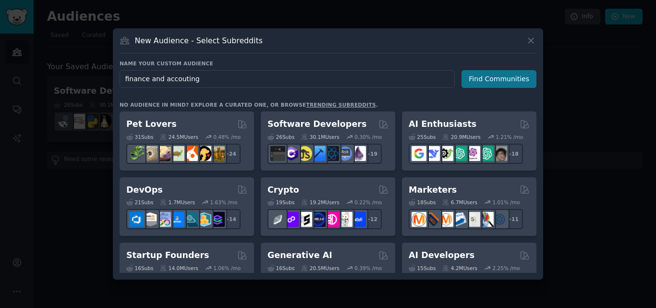
type input "finance and accouting"
click at [505, 76] on button "Find Communities" at bounding box center [498, 79] width 75 height 18
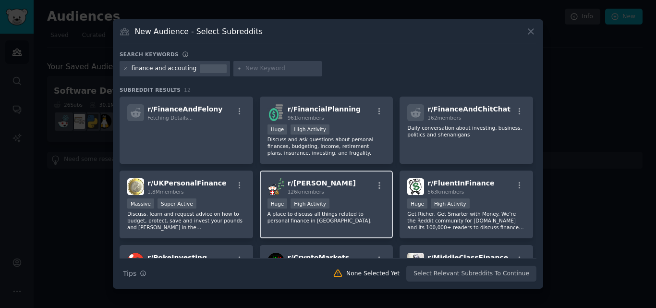
click at [339, 194] on div "r/ [PERSON_NAME] 126k members" at bounding box center [326, 186] width 118 height 17
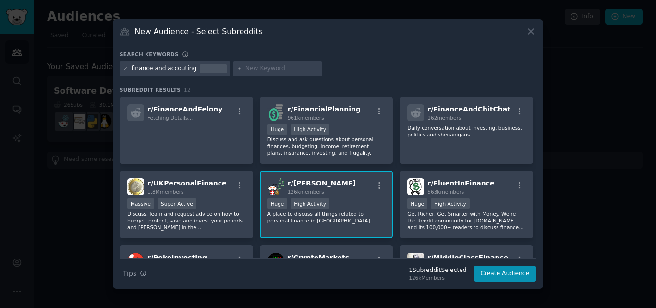
click at [339, 194] on div "r/ [PERSON_NAME] 126k members" at bounding box center [326, 186] width 118 height 17
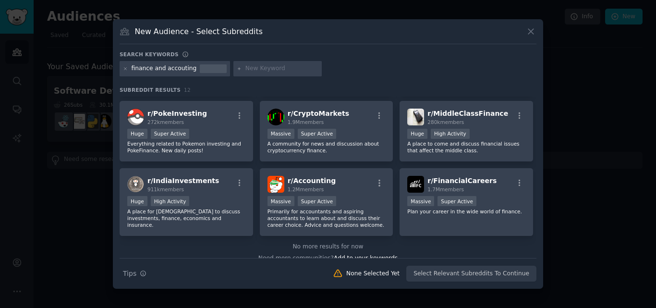
scroll to position [156, 0]
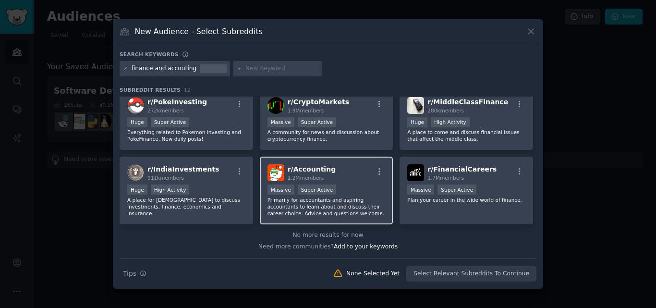
click at [342, 176] on div "r/ Accounting 1.2M members" at bounding box center [326, 172] width 118 height 17
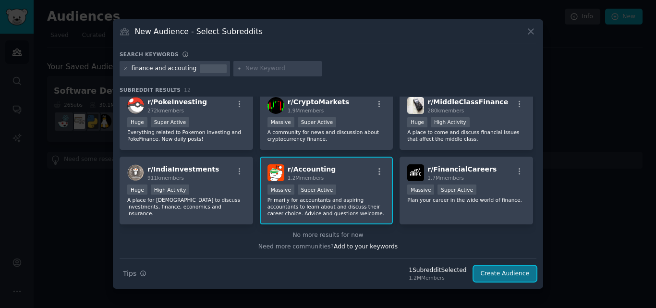
click at [500, 269] on button "Create Audience" at bounding box center [504, 273] width 63 height 16
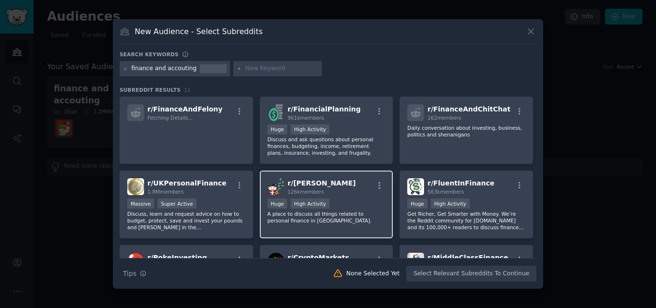
scroll to position [156, 0]
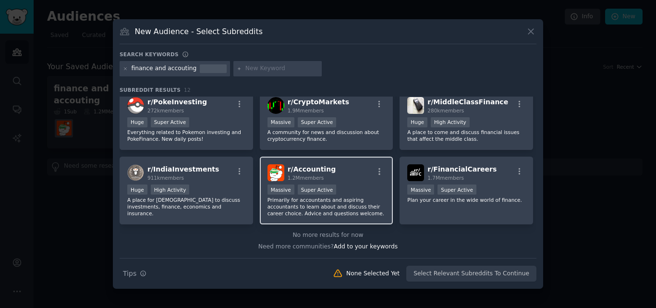
click at [346, 178] on div "r/ Accounting 1.2M members" at bounding box center [326, 172] width 118 height 17
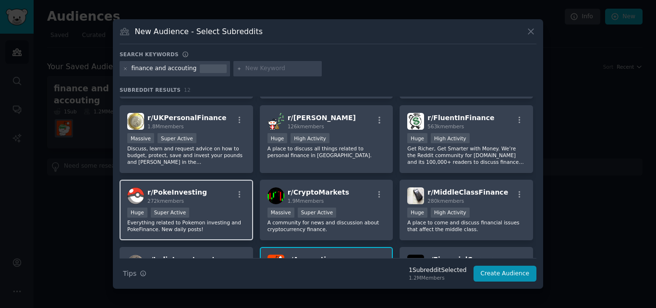
scroll to position [48, 0]
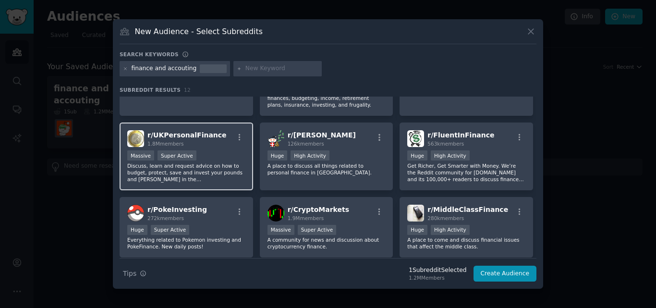
click at [209, 164] on p "Discuss, learn and request advice on how to budget, protect, save and invest yo…" at bounding box center [186, 172] width 118 height 20
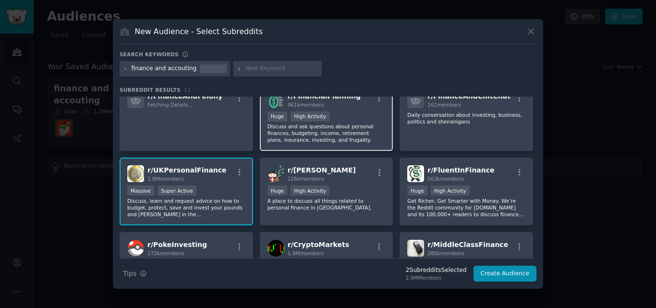
scroll to position [0, 0]
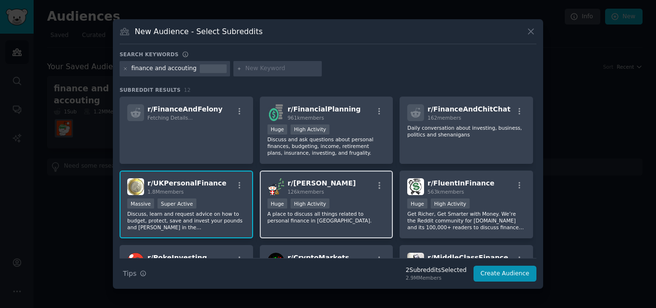
click at [346, 196] on div "r/ [PERSON_NAME] 126k members Huge High Activity A place to discuss all things …" at bounding box center [326, 204] width 133 height 68
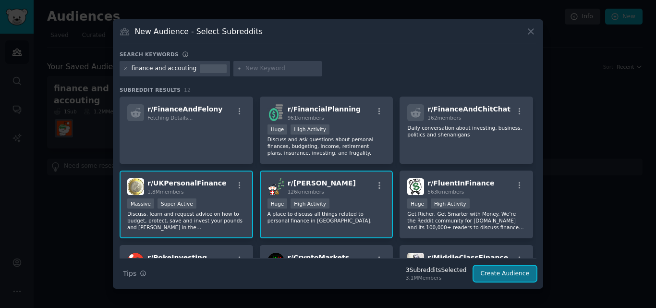
click at [496, 274] on button "Create Audience" at bounding box center [504, 273] width 63 height 16
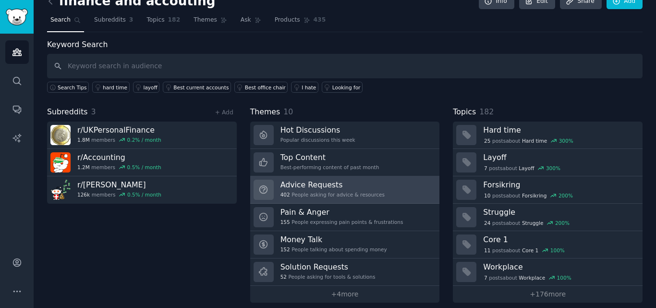
scroll to position [24, 0]
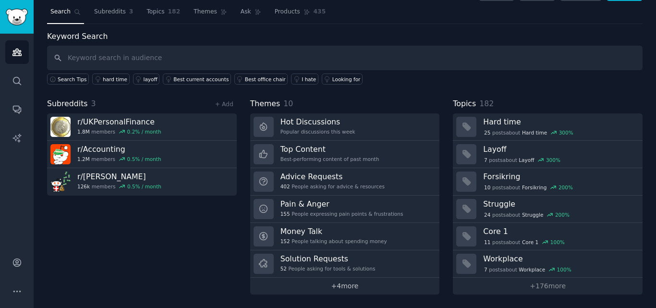
click at [346, 281] on link "+ 4 more" at bounding box center [345, 285] width 190 height 17
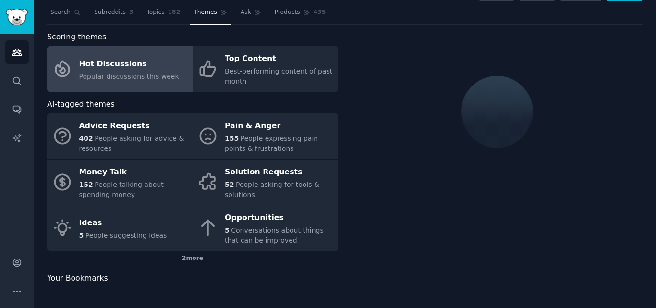
scroll to position [24, 0]
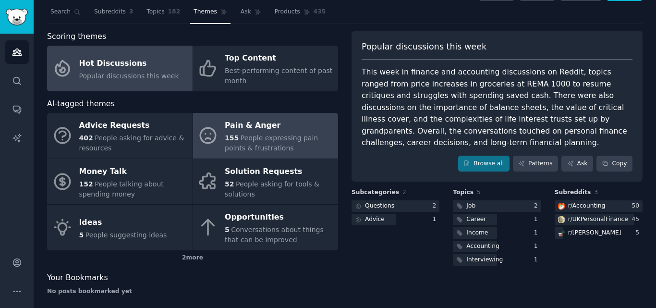
click at [240, 132] on div "Pain & Anger" at bounding box center [279, 125] width 108 height 15
